Goal: Task Accomplishment & Management: Manage account settings

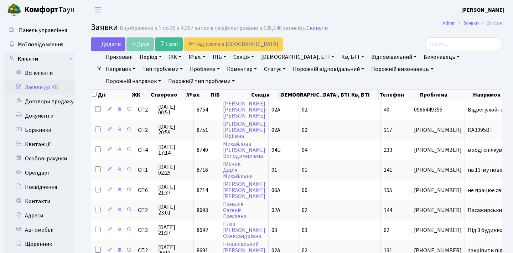
select select "25"
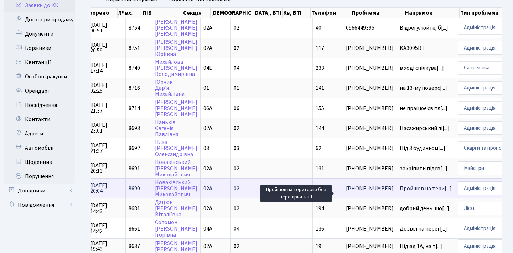
click at [400, 192] on span "Пройшов на тери[...]" at bounding box center [426, 189] width 52 height 8
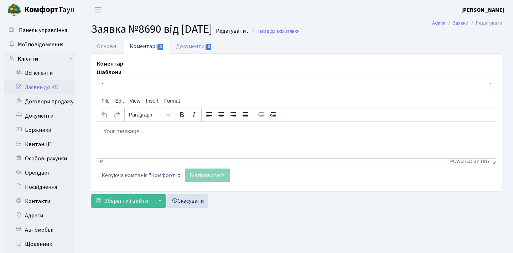
click at [197, 137] on html at bounding box center [296, 131] width 399 height 19
paste body "Rich Text Area. Press ALT-0 for help."
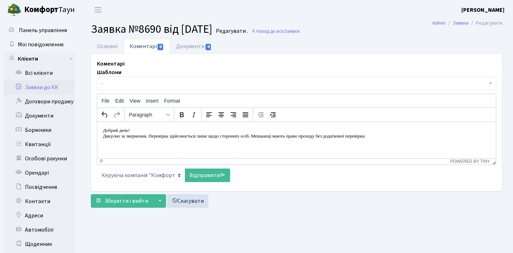
click at [104, 136] on p "Дякуємо за звернення. Перевірка здійснюється лише щодо сторонніх осіб. Мешканці…" at bounding box center [296, 136] width 387 height 6
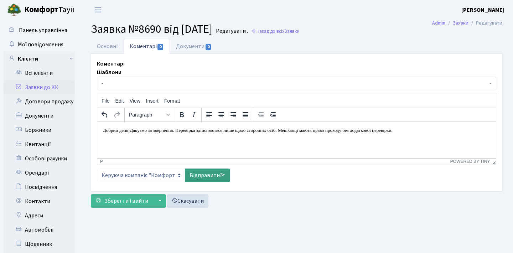
click at [221, 174] on icon at bounding box center [223, 175] width 6 height 6
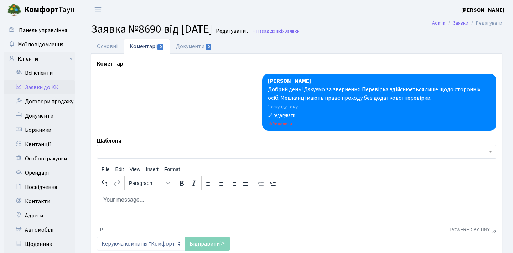
click at [49, 91] on link "Заявки до КК" at bounding box center [39, 87] width 71 height 14
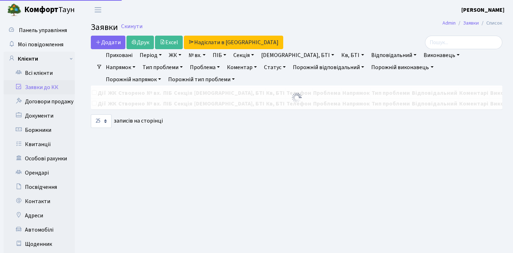
select select "25"
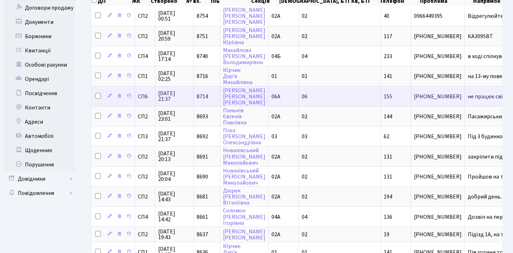
scroll to position [93, 0]
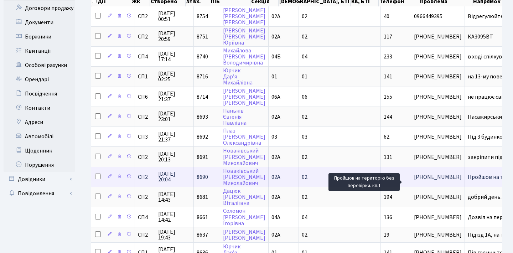
click at [468, 181] on span "Пройшов на тери[...]" at bounding box center [494, 177] width 52 height 8
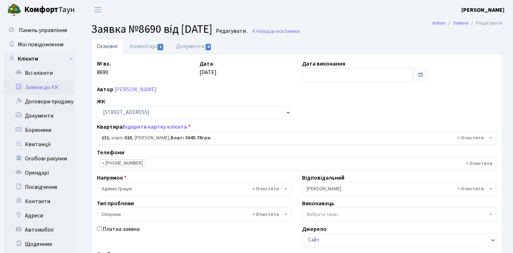
select select "20381"
select select "69"
click at [150, 45] on link "Коментарі 1" at bounding box center [147, 46] width 46 height 15
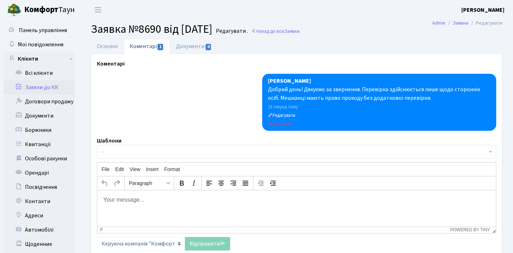
click at [139, 202] on body "Rich Text Area. Press ALT-0 for help." at bounding box center [296, 200] width 387 height 8
click at [60, 84] on link "Заявки до КК" at bounding box center [39, 87] width 71 height 14
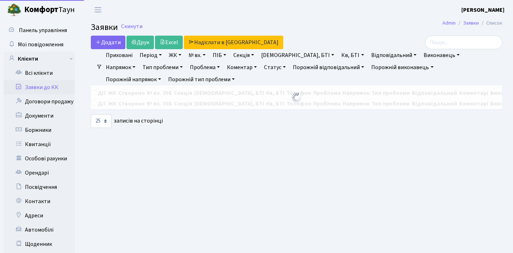
select select "25"
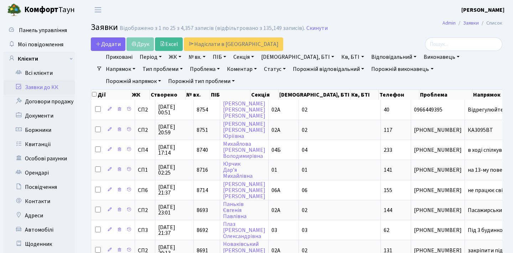
click at [60, 84] on link "Заявки до КК" at bounding box center [39, 87] width 71 height 14
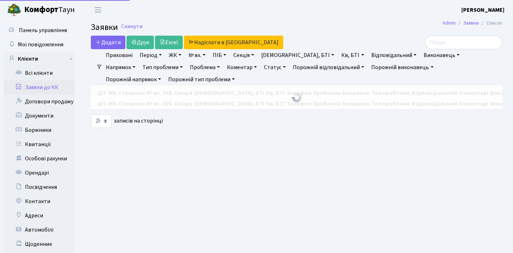
select select "25"
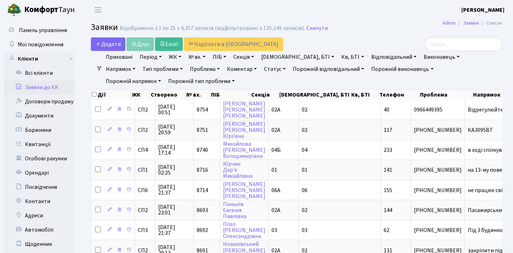
click at [40, 84] on link "Заявки до КК" at bounding box center [39, 87] width 71 height 14
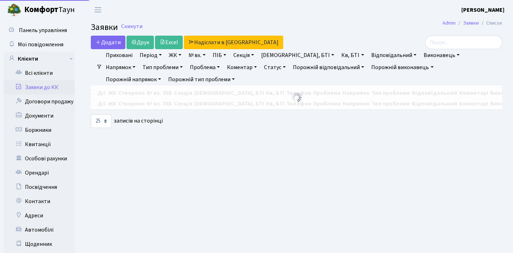
select select "25"
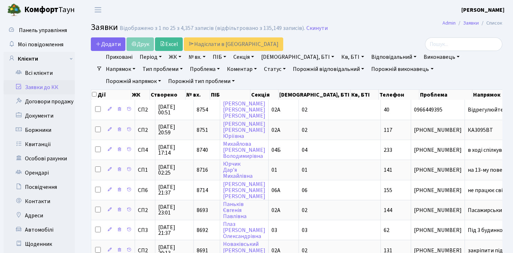
click at [36, 86] on link "Заявки до КК" at bounding box center [39, 87] width 71 height 14
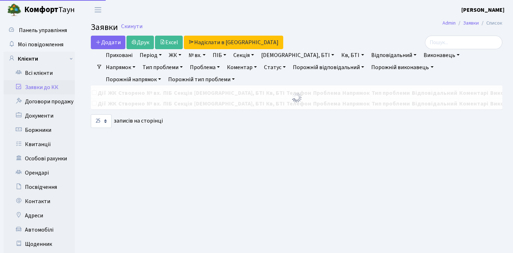
select select "25"
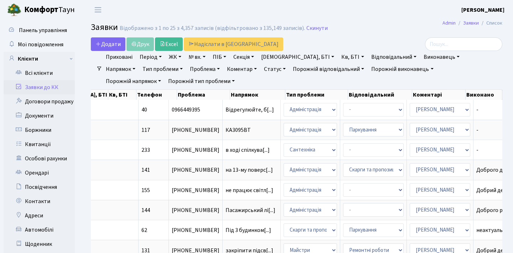
click at [159, 55] on link "Період" at bounding box center [151, 57] width 28 height 12
click at [40, 72] on link "Всі клієнти" at bounding box center [39, 73] width 71 height 14
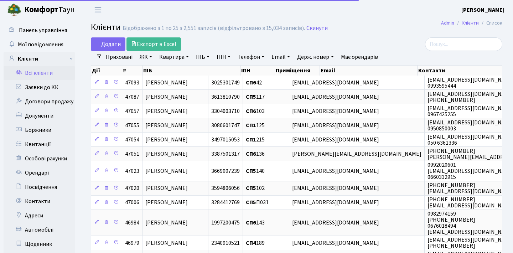
select select "25"
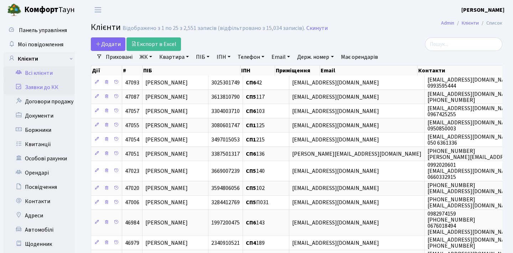
click at [38, 85] on link "Заявки до КК" at bounding box center [39, 87] width 71 height 14
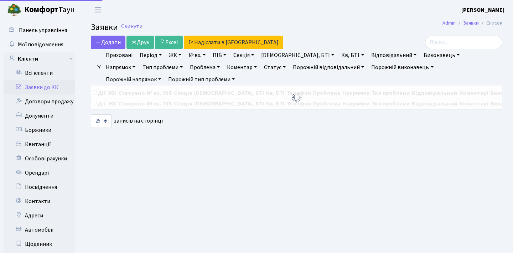
select select "25"
